Goal: Find specific page/section: Find specific page/section

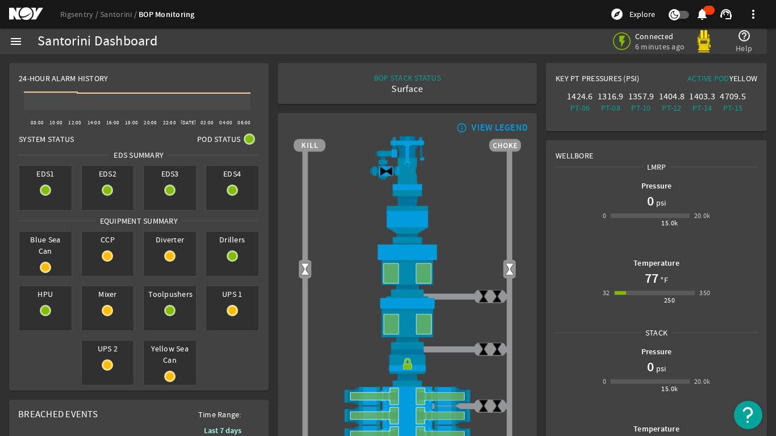
click at [15, 38] on mat-icon "menu" at bounding box center [16, 42] width 14 height 14
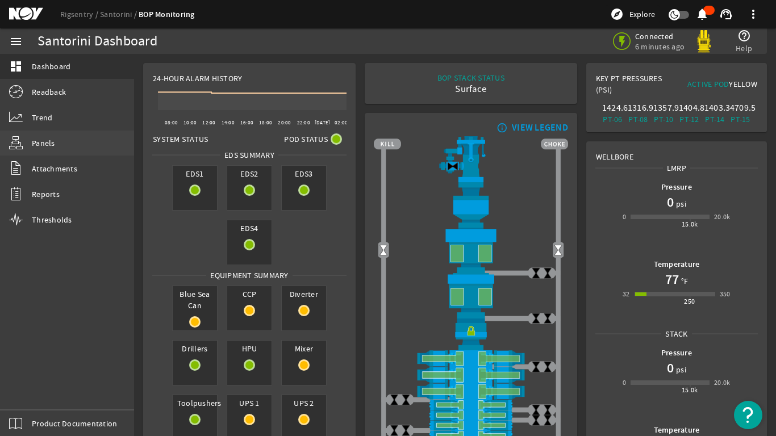
click at [41, 141] on span "Panels" at bounding box center [43, 142] width 23 height 11
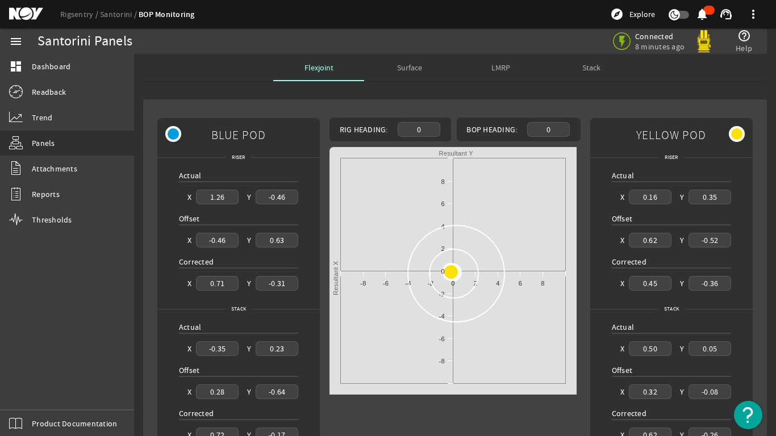
click at [496, 65] on span "LMRP" at bounding box center [500, 68] width 19 height 8
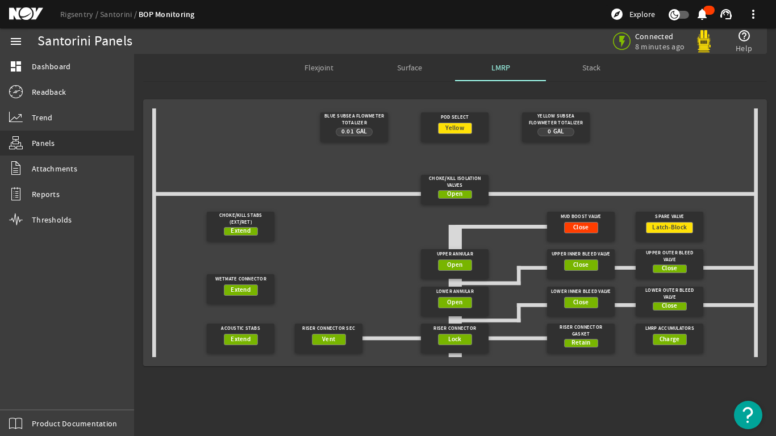
click at [590, 65] on span "Stack" at bounding box center [591, 68] width 18 height 8
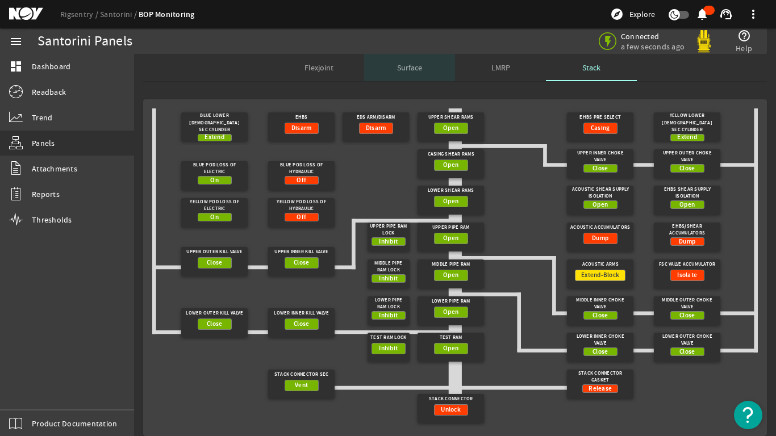
click at [412, 68] on span "Surface" at bounding box center [409, 68] width 25 height 8
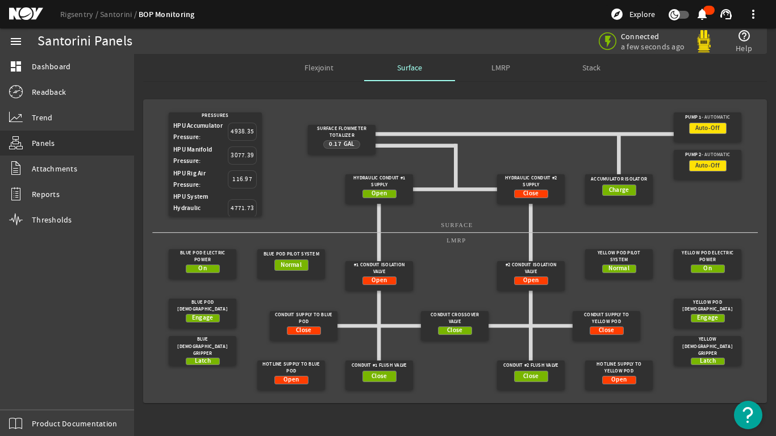
drag, startPoint x: 350, startPoint y: 144, endPoint x: 342, endPoint y: 144, distance: 8.0
click at [349, 144] on div "0.17 Gal" at bounding box center [341, 144] width 36 height 9
click at [342, 144] on div "0.17 Gal" at bounding box center [342, 144] width 26 height 11
click at [325, 124] on gridster-item "Surface Flowmeter Totalizer 0.17 Gal" at bounding box center [342, 139] width 76 height 37
click at [52, 90] on span "Readback" at bounding box center [49, 91] width 34 height 11
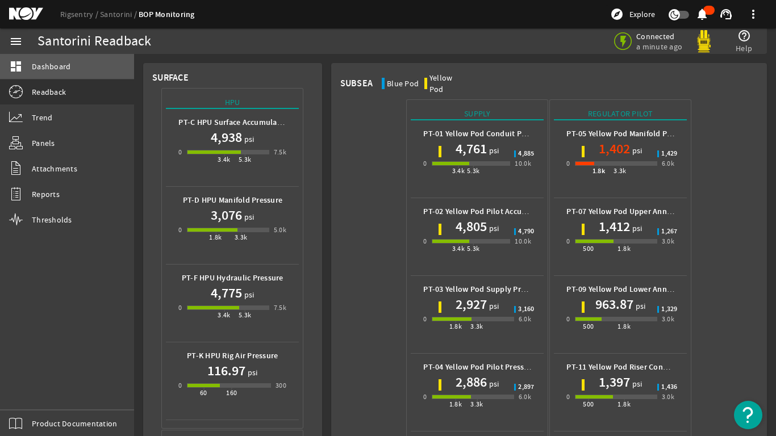
click at [39, 67] on span "Dashboard" at bounding box center [51, 66] width 39 height 11
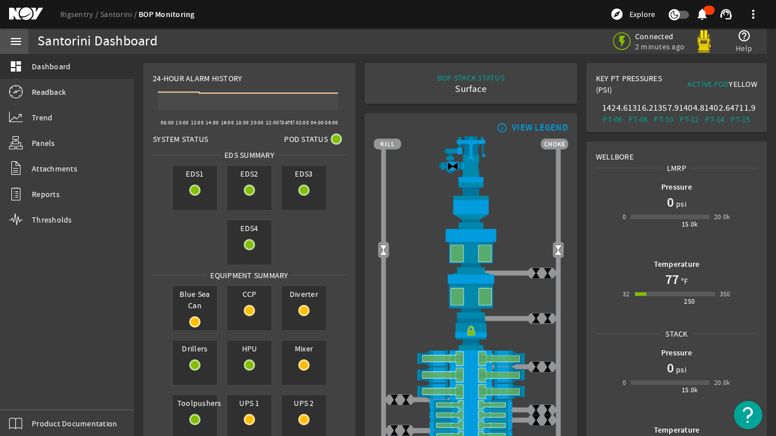
click at [17, 39] on mat-icon "menu" at bounding box center [16, 42] width 14 height 14
